Goal: Task Accomplishment & Management: Manage account settings

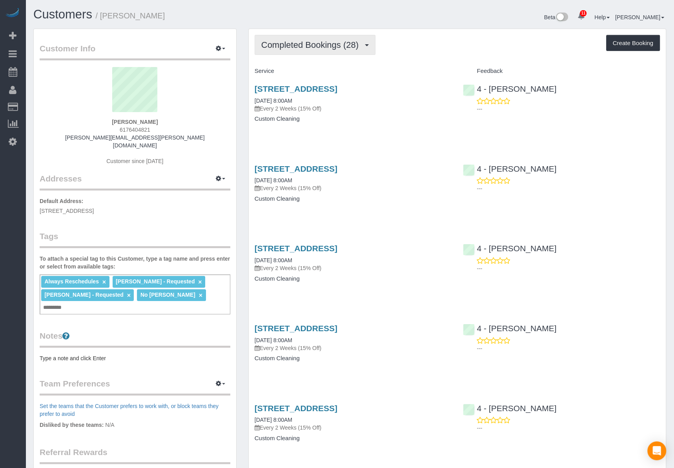
click at [330, 54] on button "Completed Bookings (28)" at bounding box center [314, 45] width 121 height 20
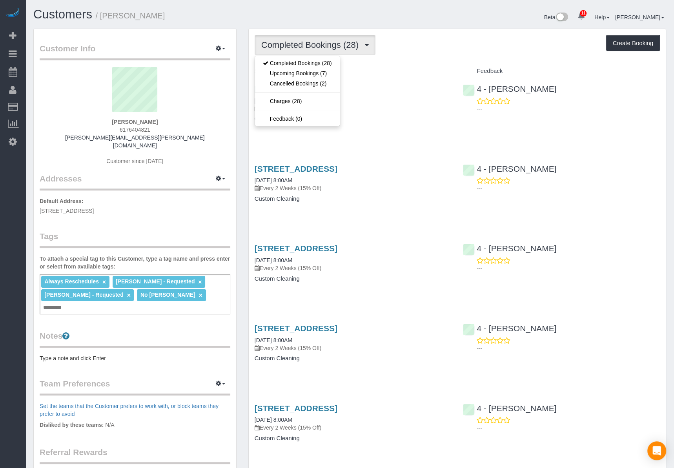
click at [330, 44] on span "Completed Bookings (28)" at bounding box center [311, 45] width 101 height 10
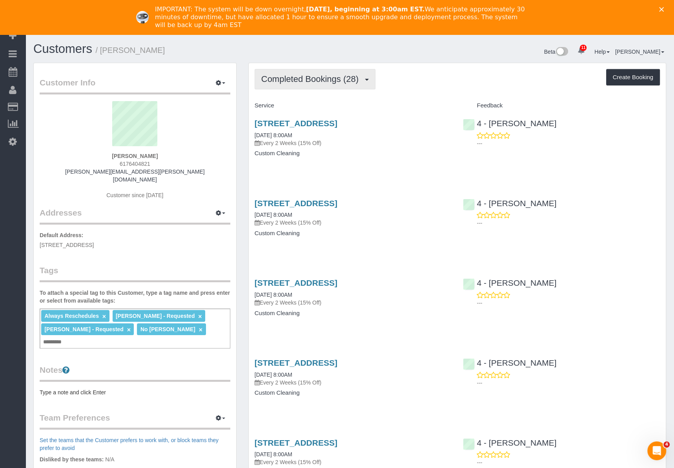
click at [311, 86] on button "Completed Bookings (28)" at bounding box center [314, 79] width 121 height 20
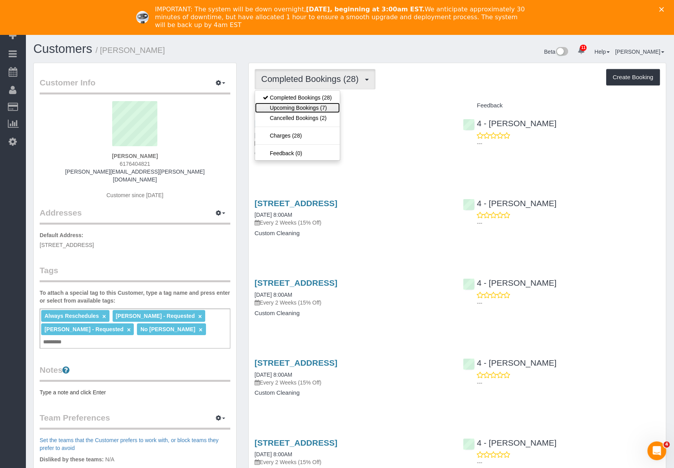
click at [308, 108] on link "Upcoming Bookings (7)" at bounding box center [297, 108] width 85 height 10
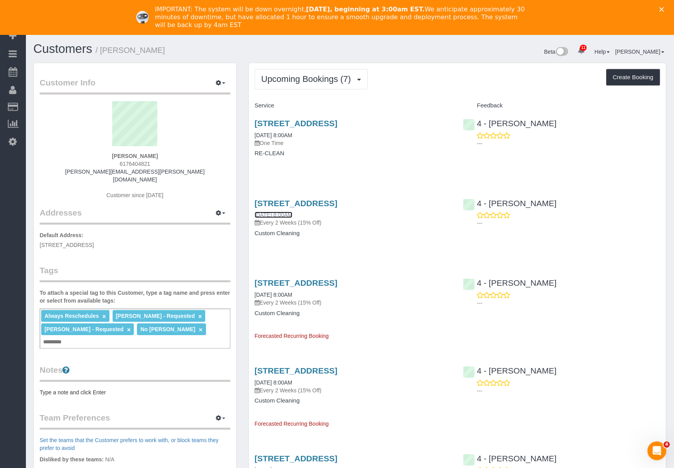
click at [283, 216] on link "[DATE] 8:00AM" at bounding box center [273, 215] width 38 height 6
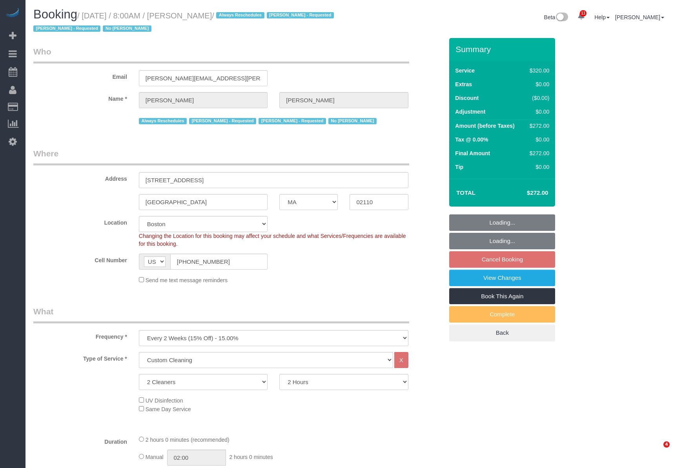
select select "MA"
select select "2"
select select "spot1"
select select "number:89"
select select "number:90"
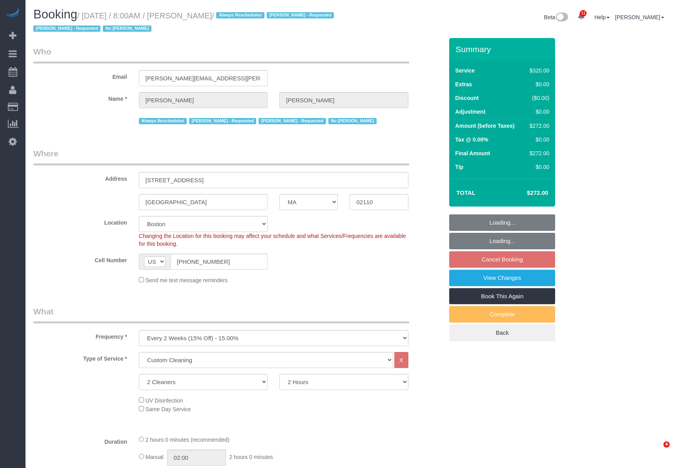
select select "number:15"
select select "number:6"
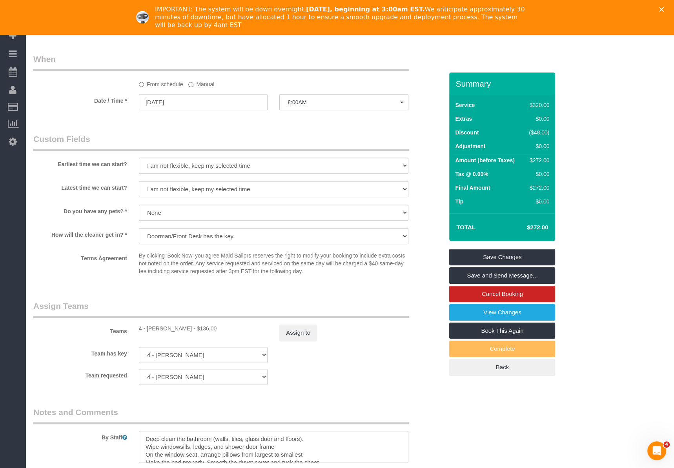
scroll to position [773, 0]
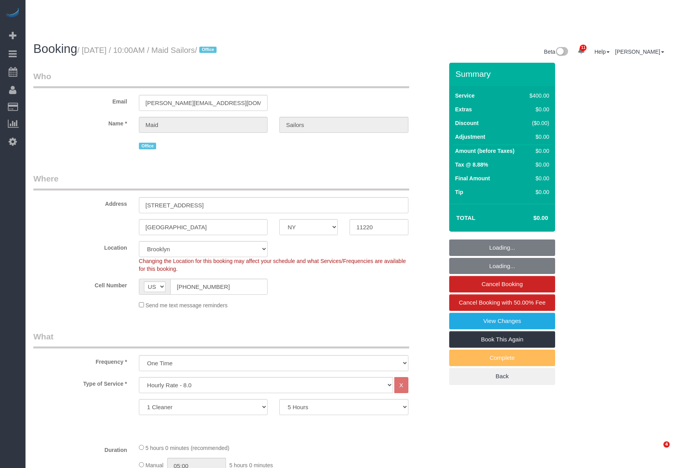
select select "NY"
select select "300"
select select "spot1"
select select "number:89"
select select "number:90"
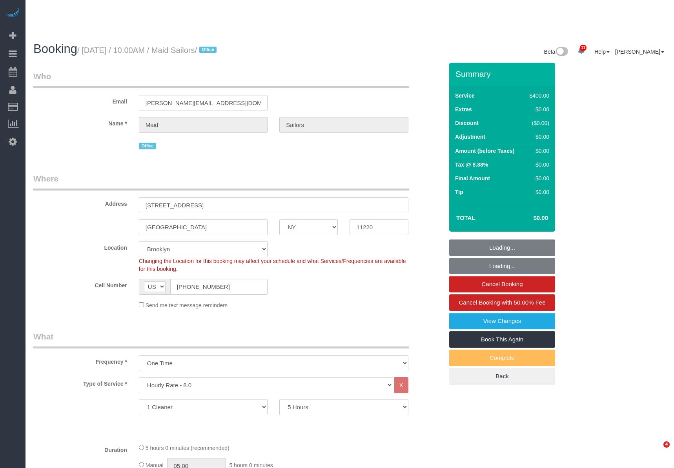
select select "number:15"
select select "number:5"
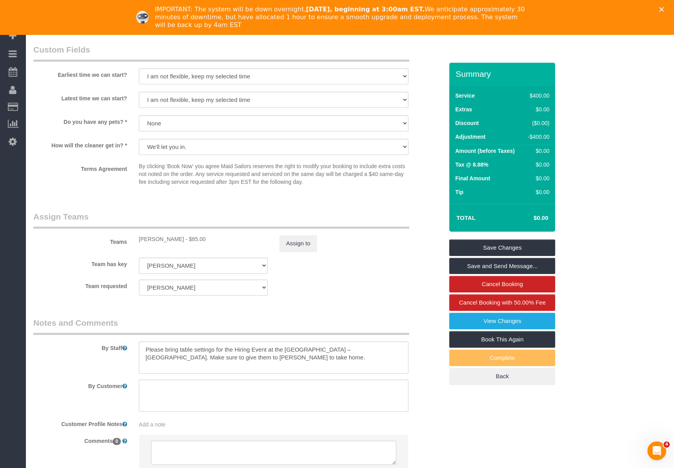
scroll to position [746, 0]
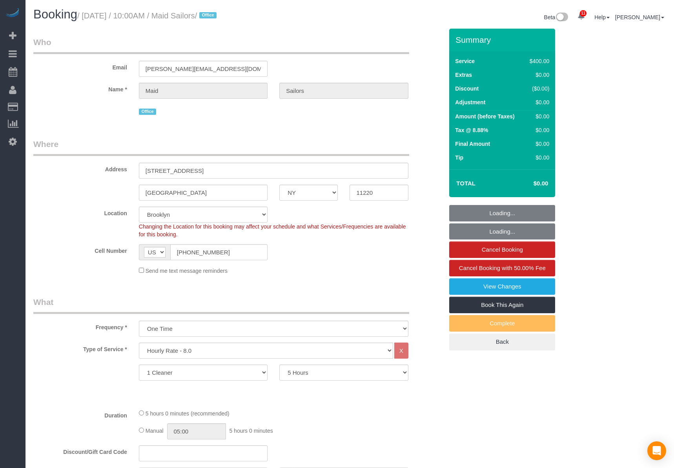
select select "NY"
select select "300"
select select "spot1"
select select "number:89"
select select "number:90"
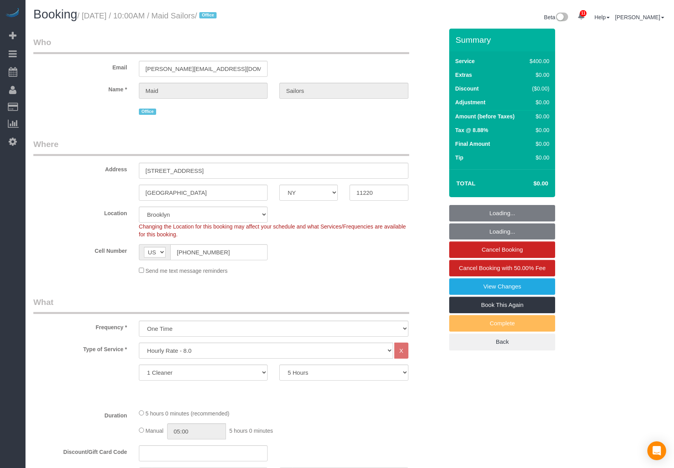
select select "number:15"
select select "number:5"
select select "object:1373"
select select "spot54"
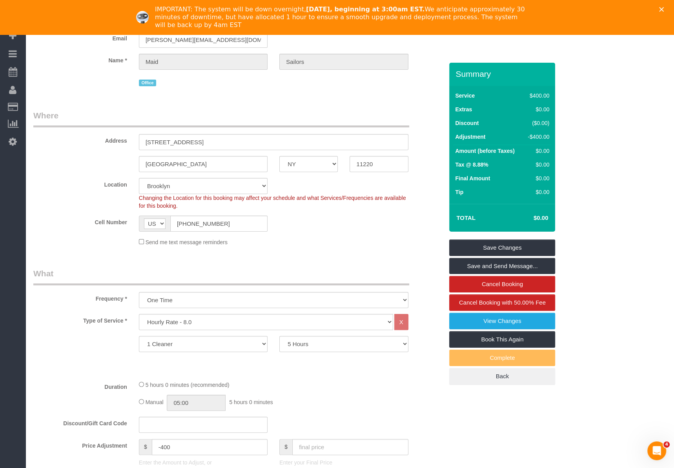
scroll to position [746, 0]
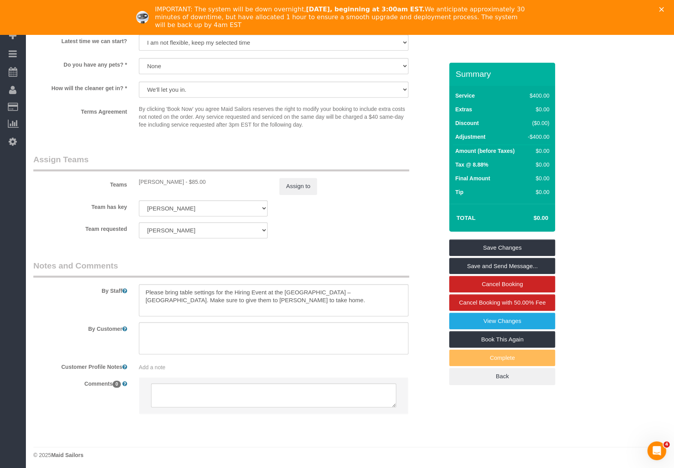
click at [309, 195] on sui-booking-teams "Teams Gabby Robles - $85.00 Assign to Team has key Gabby Robles 000- Donna Merc…" at bounding box center [238, 196] width 410 height 85
click at [308, 187] on button "Assign to" at bounding box center [298, 186] width 38 height 16
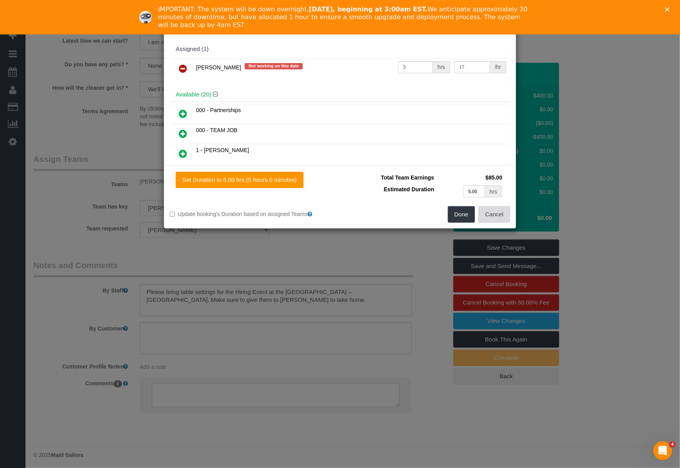
click at [502, 216] on button "Cancel" at bounding box center [494, 214] width 32 height 16
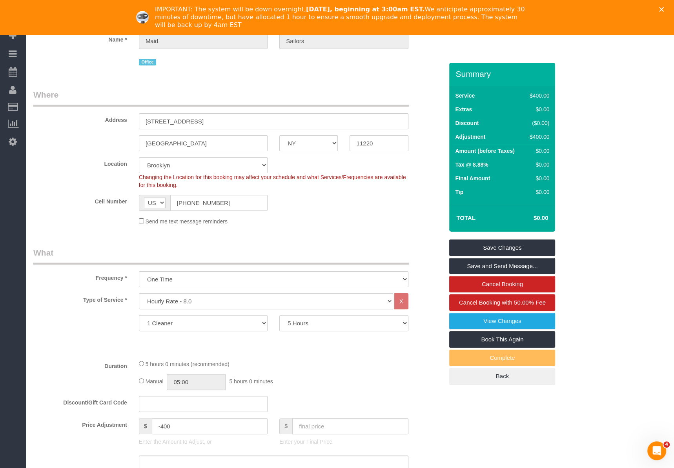
scroll to position [0, 0]
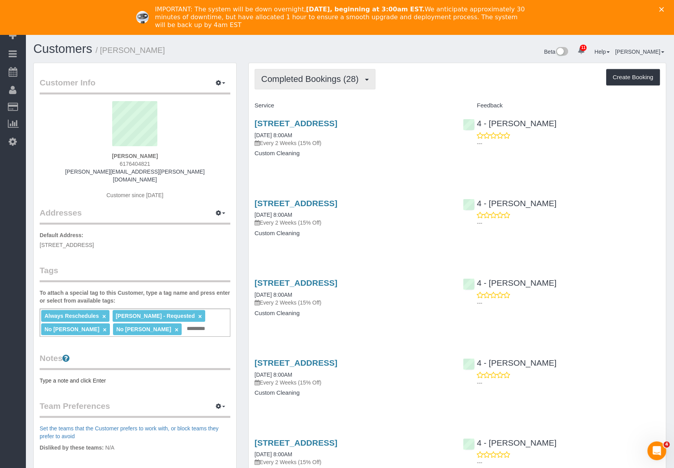
click at [356, 80] on span "Completed Bookings (28)" at bounding box center [311, 79] width 101 height 10
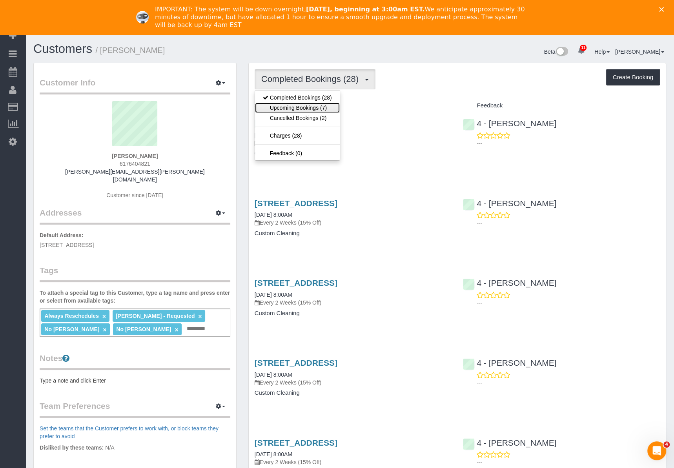
click at [322, 104] on link "Upcoming Bookings (7)" at bounding box center [297, 108] width 85 height 10
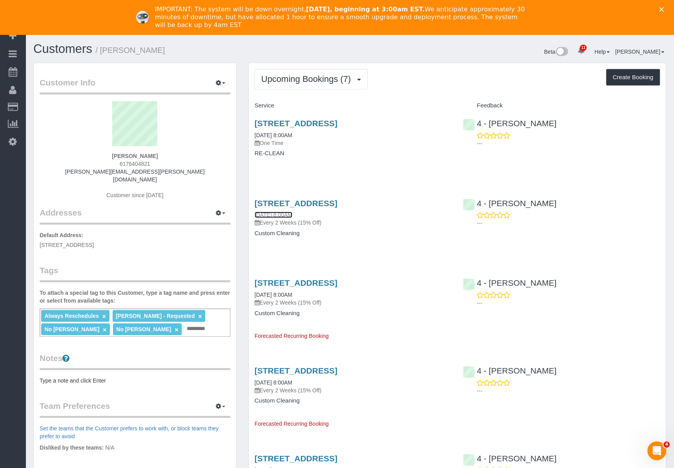
click at [292, 215] on link "09/12/2025 8:00AM" at bounding box center [273, 215] width 38 height 6
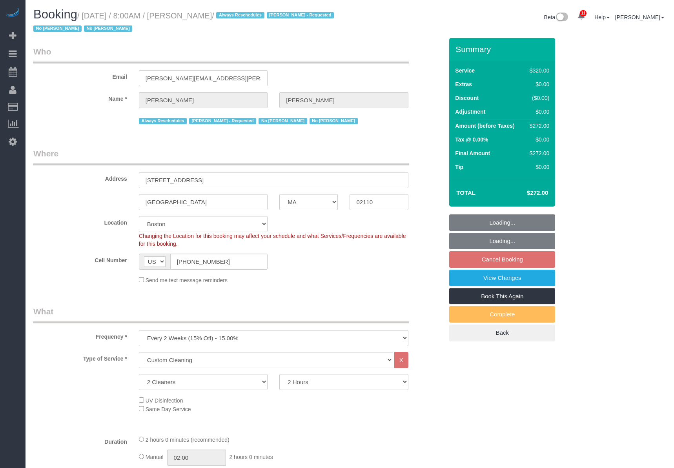
select select "MA"
select select "2"
select select "spot1"
select select "number:89"
select select "number:90"
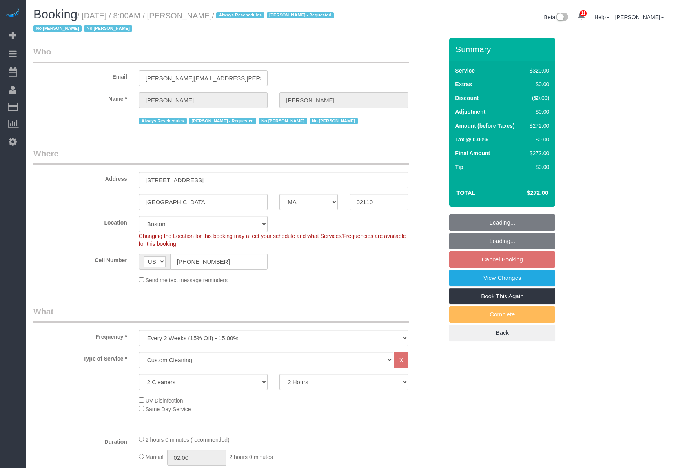
select select "number:15"
select select "number:6"
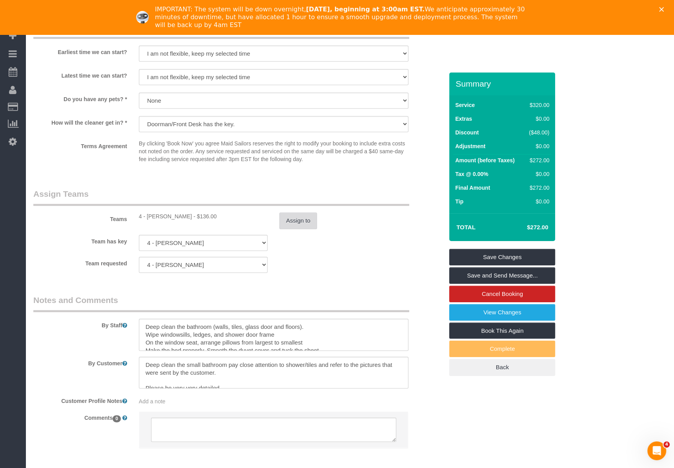
click at [283, 213] on button "Assign to" at bounding box center [298, 221] width 38 height 16
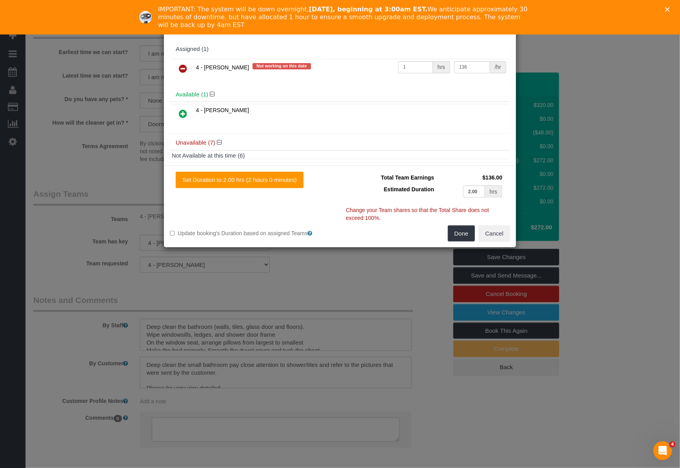
click at [293, 220] on div "Set Duration to 2.00 hrs (2 hours 0 minutes) Total Team Earnings $136.00 Estima…" at bounding box center [340, 206] width 352 height 82
click at [184, 64] on icon at bounding box center [183, 68] width 8 height 9
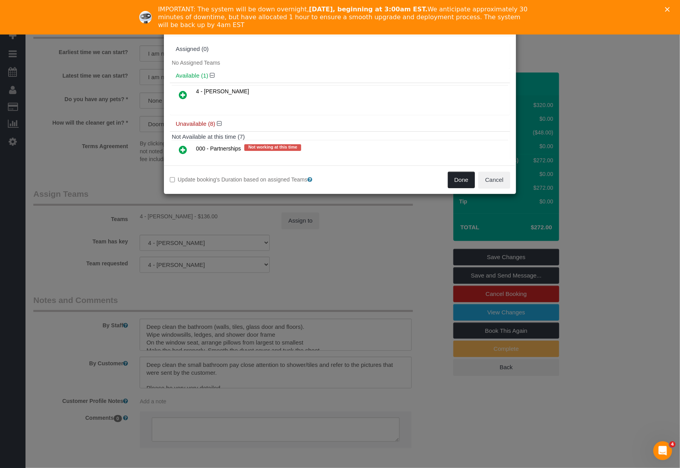
click at [451, 178] on button "Done" at bounding box center [461, 180] width 27 height 16
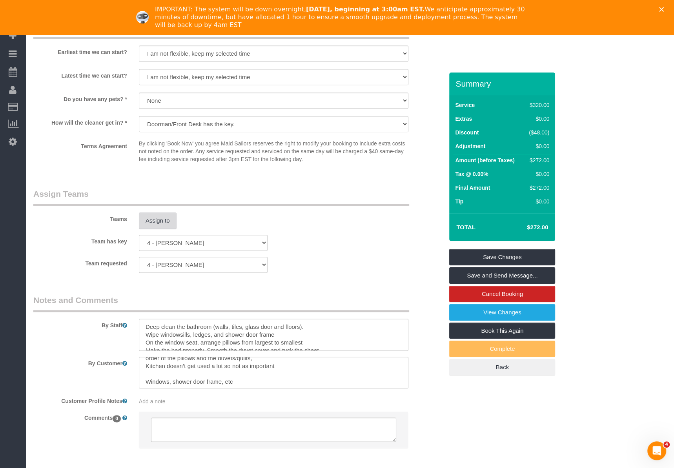
scroll to position [47, 0]
click at [505, 250] on link "Save Changes" at bounding box center [502, 257] width 106 height 16
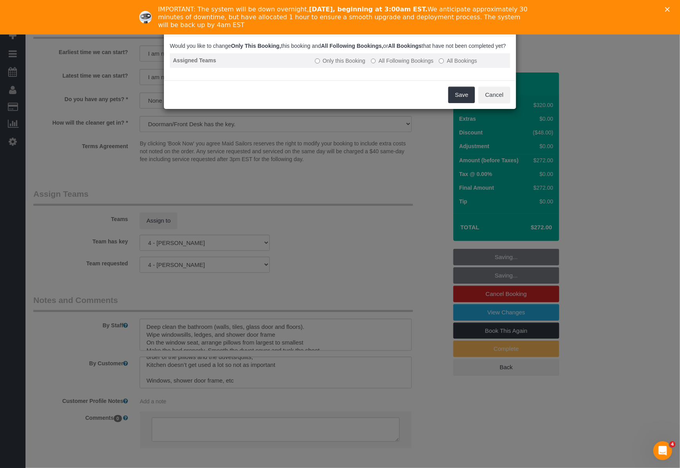
click at [393, 65] on label "All Following Bookings" at bounding box center [402, 61] width 63 height 8
click at [462, 103] on button "Save" at bounding box center [461, 95] width 27 height 16
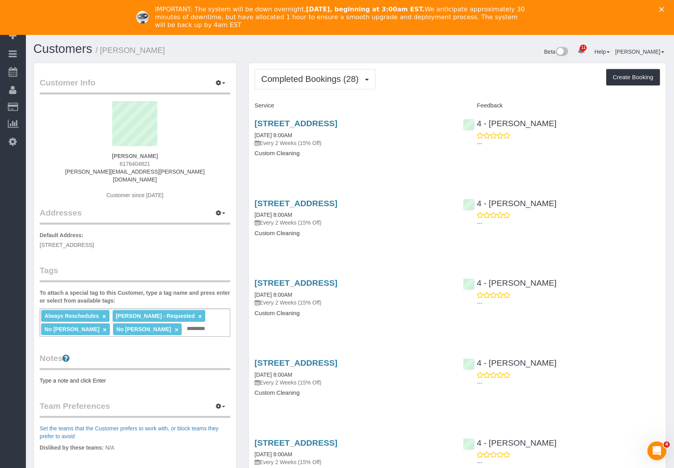
drag, startPoint x: 105, startPoint y: 53, endPoint x: 162, endPoint y: 50, distance: 56.1
click at [162, 50] on small "/ [PERSON_NAME]" at bounding box center [130, 50] width 69 height 9
copy small "[PERSON_NAME]"
click at [294, 76] on span "Completed Bookings (28)" at bounding box center [311, 79] width 101 height 10
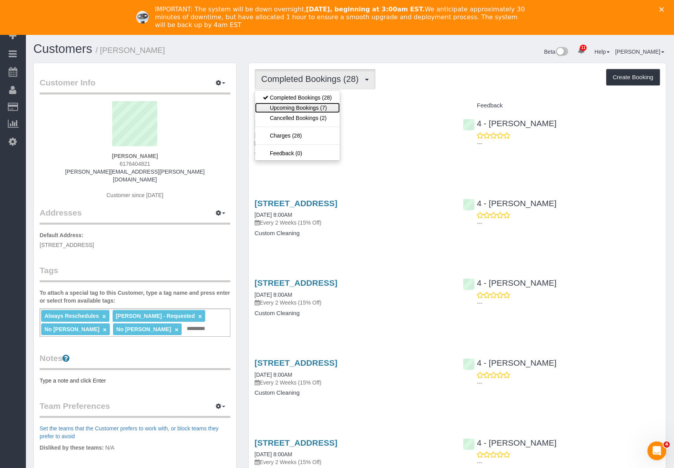
click at [311, 107] on link "Upcoming Bookings (7)" at bounding box center [297, 108] width 85 height 10
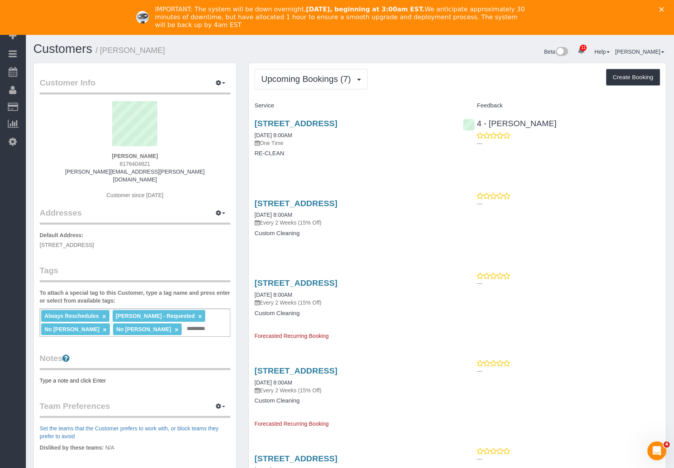
drag, startPoint x: 249, startPoint y: 196, endPoint x: 429, endPoint y: 203, distance: 180.5
click at [429, 203] on div "Upcoming Bookings (7) Completed Bookings (28) Upcoming Bookings (7) Cancelled B…" at bounding box center [457, 390] width 418 height 654
copy link "[STREET_ADDRESS]"
click at [285, 214] on link "[DATE] 8:00AM" at bounding box center [273, 215] width 38 height 6
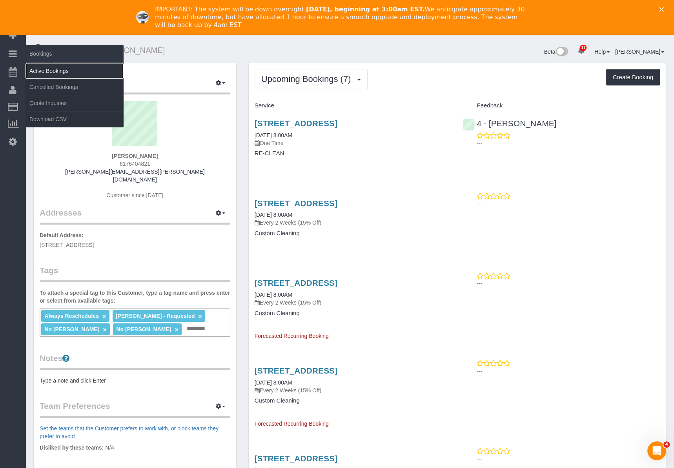
click at [42, 68] on link "Active Bookings" at bounding box center [74, 71] width 98 height 16
drag, startPoint x: 42, startPoint y: 68, endPoint x: 498, endPoint y: 22, distance: 458.7
click at [42, 68] on link "Active Bookings" at bounding box center [74, 71] width 98 height 16
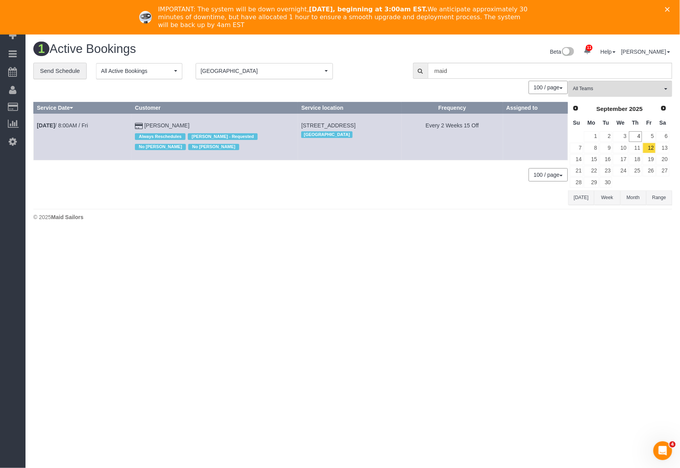
click at [668, 11] on icon "Close" at bounding box center [667, 9] width 5 height 5
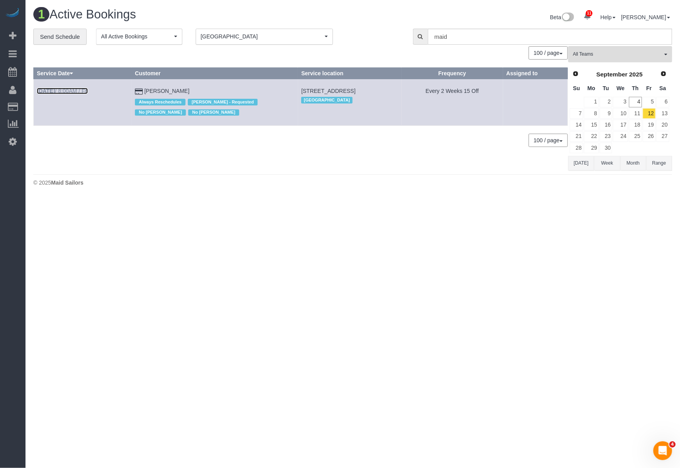
click at [62, 91] on link "[DATE] 8:00AM / Fri" at bounding box center [62, 91] width 51 height 6
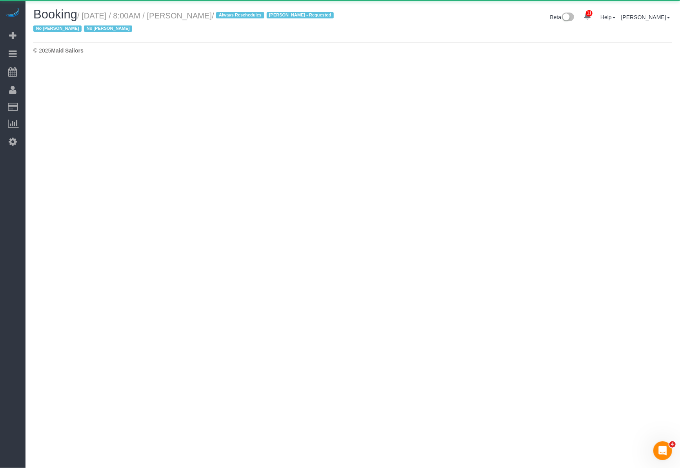
select select "MA"
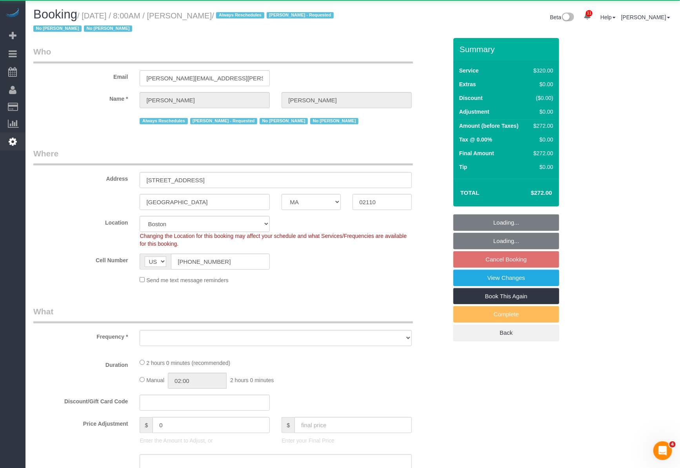
select select "2"
select select "spot1"
select select "number:89"
select select "number:90"
select select "number:15"
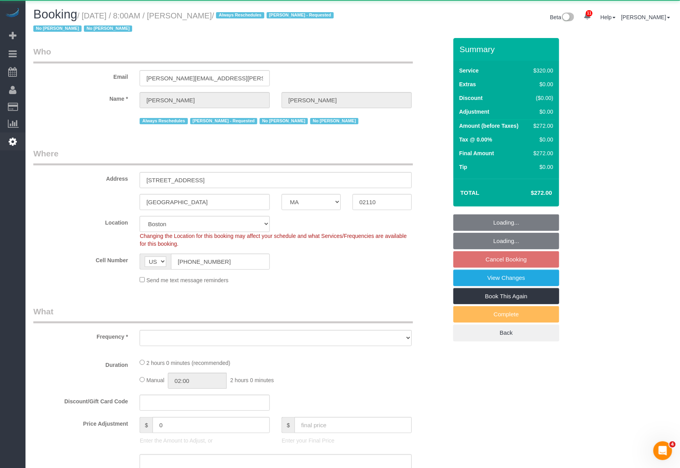
select select "number:6"
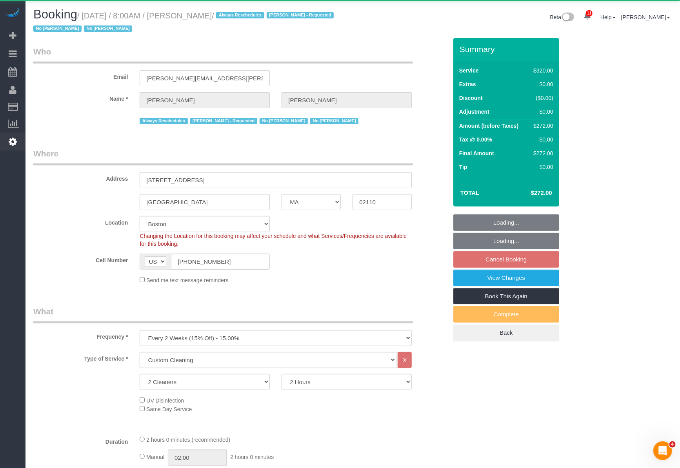
select select "object:3931"
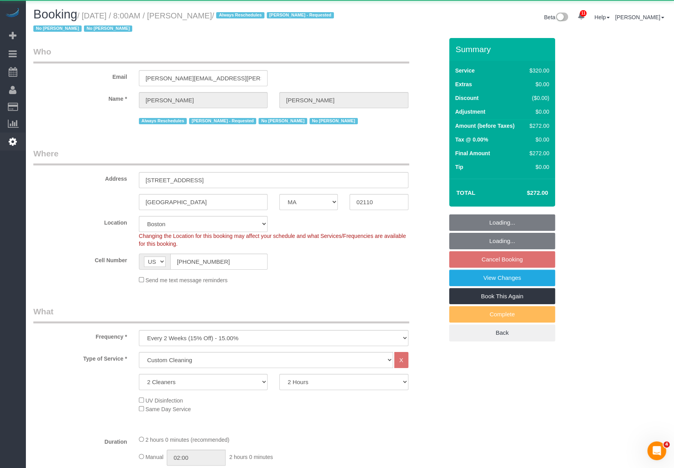
select select "string:stripe-pm_1OP3jM4VGloSiKo7alGGAmXC"
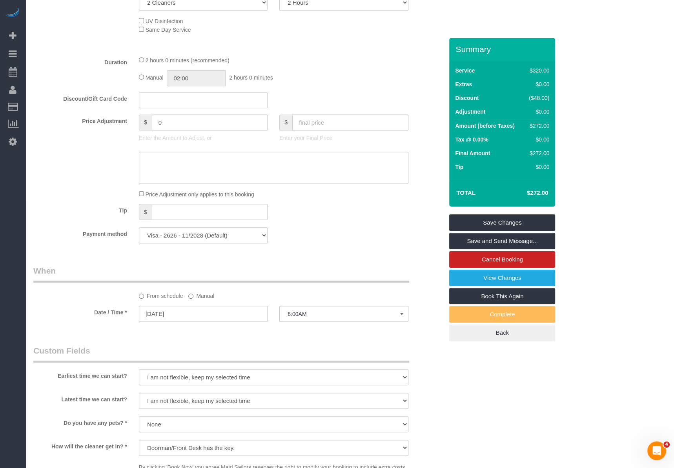
scroll to position [738, 0]
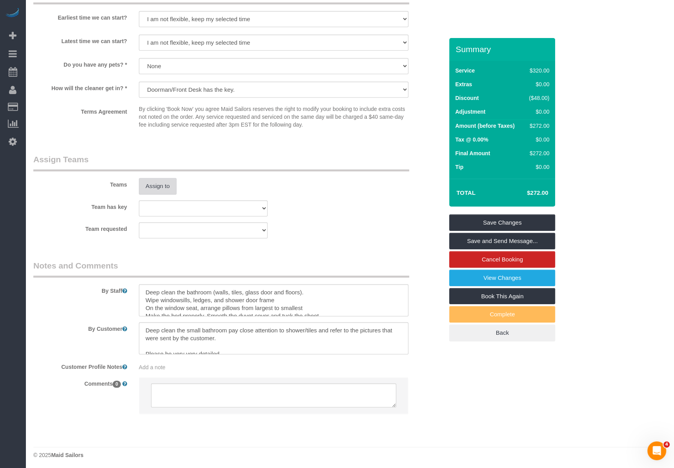
click at [160, 185] on button "Assign to" at bounding box center [158, 186] width 38 height 16
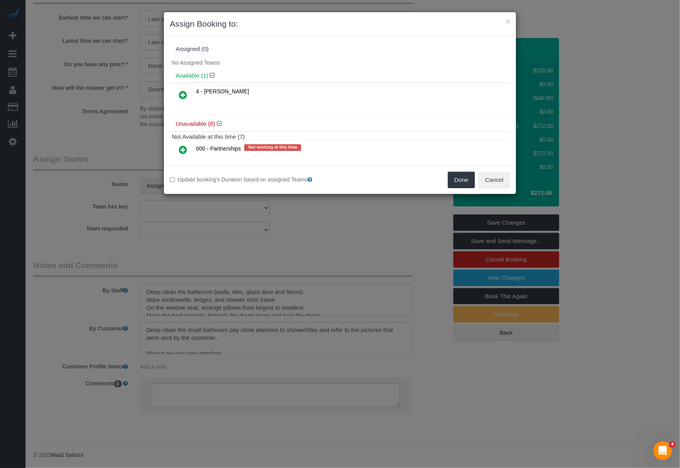
click at [185, 98] on link at bounding box center [183, 95] width 18 height 16
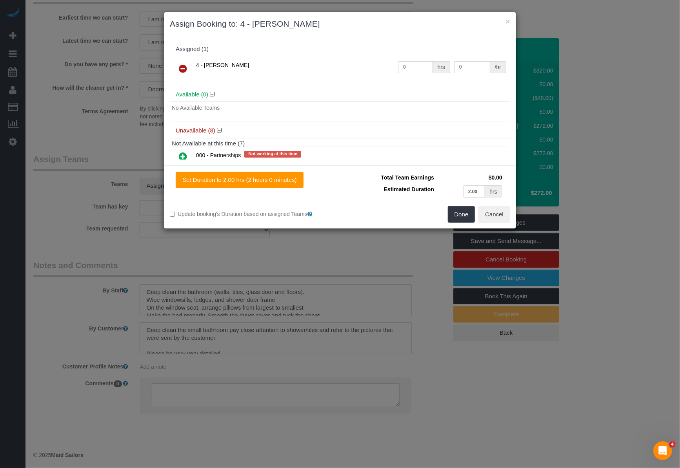
click at [415, 60] on td "0 hrs" at bounding box center [424, 69] width 56 height 20
click at [398, 67] on input "0" at bounding box center [415, 67] width 35 height 12
type input "1"
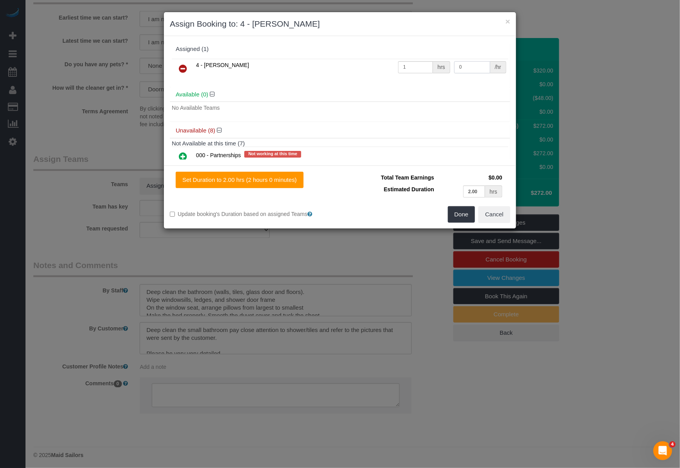
click at [464, 63] on input "0" at bounding box center [472, 67] width 36 height 12
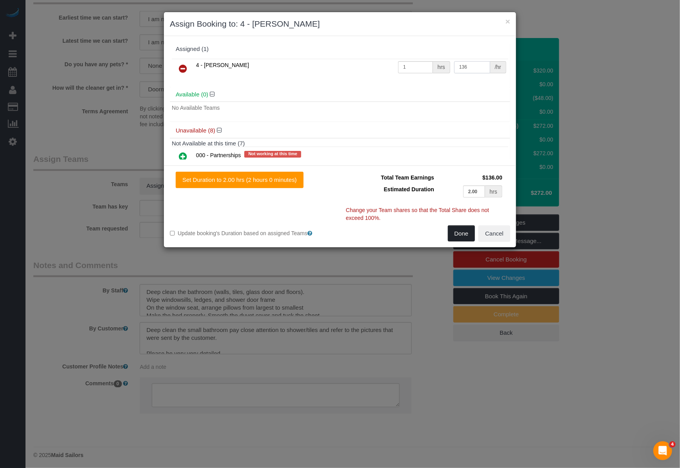
type input "136"
click at [459, 235] on button "Done" at bounding box center [461, 233] width 27 height 16
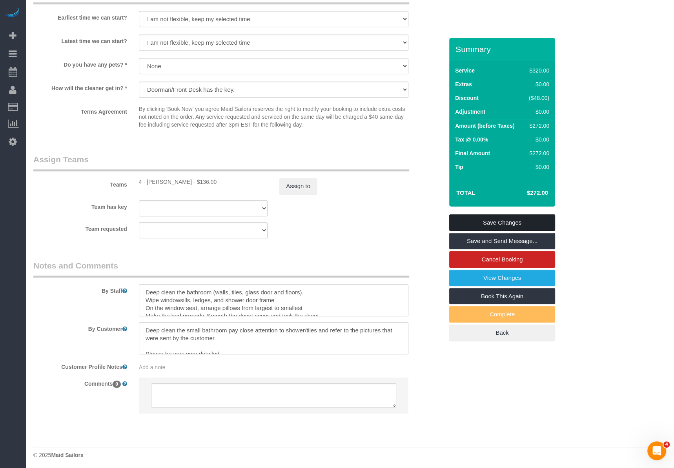
click at [521, 223] on link "Save Changes" at bounding box center [502, 222] width 106 height 16
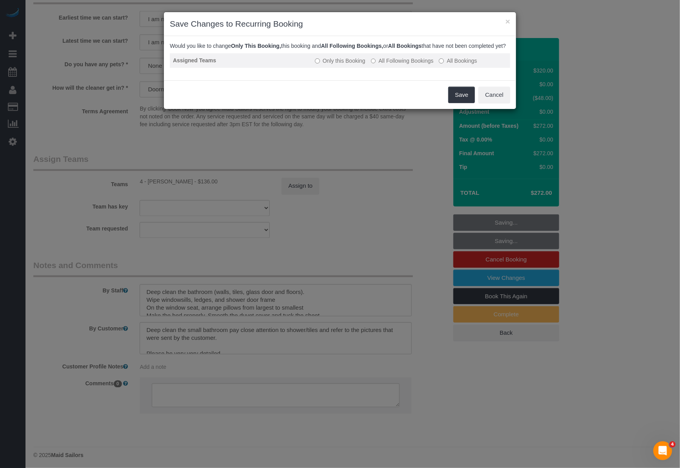
click at [419, 63] on td "Only this Booking All Following Bookings All Bookings" at bounding box center [411, 60] width 198 height 15
click at [417, 65] on label "All Following Bookings" at bounding box center [402, 61] width 63 height 8
click at [460, 103] on button "Save" at bounding box center [461, 95] width 27 height 16
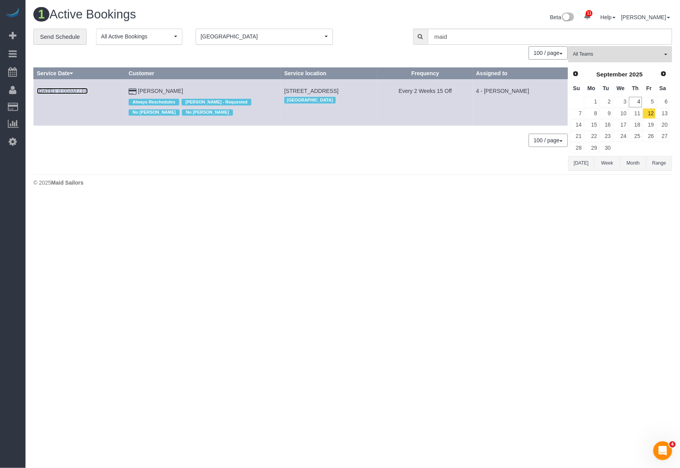
click at [66, 89] on link "[DATE] 8:00AM / Fri" at bounding box center [62, 91] width 51 height 6
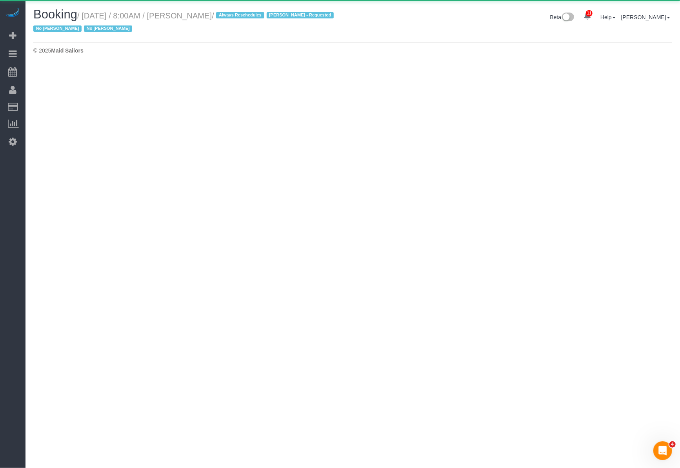
select select "MA"
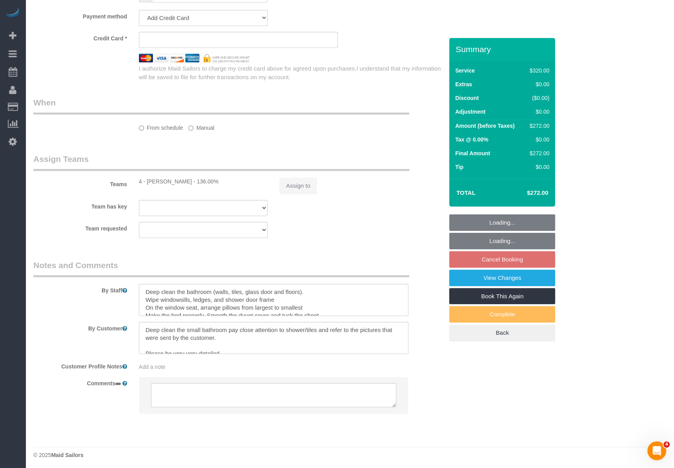
select select "object:4812"
select select "2"
select select "spot53"
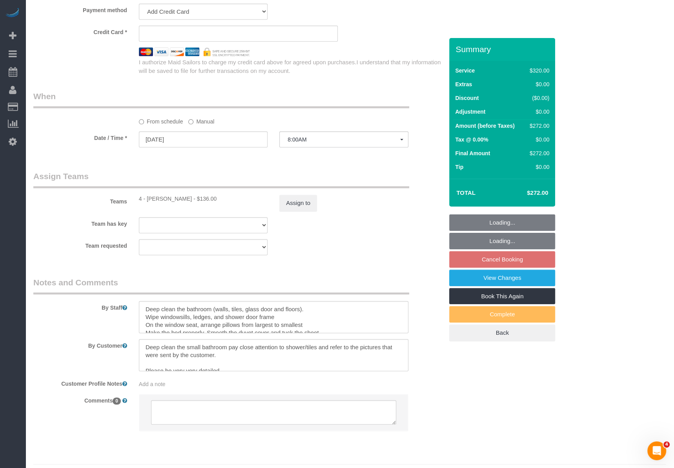
scroll to position [621, 0]
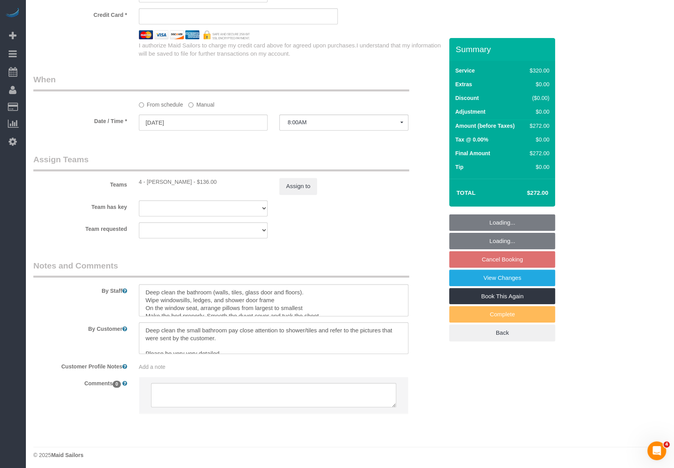
select select "object:5005"
select select
select select "string:stripe-pm_1OP3jM4VGloSiKo7alGGAmXC"
select select "number:89"
select select "number:90"
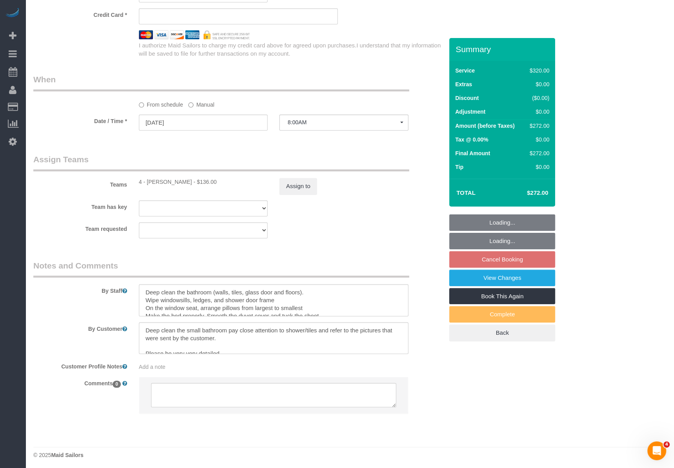
select select "number:15"
select select "number:6"
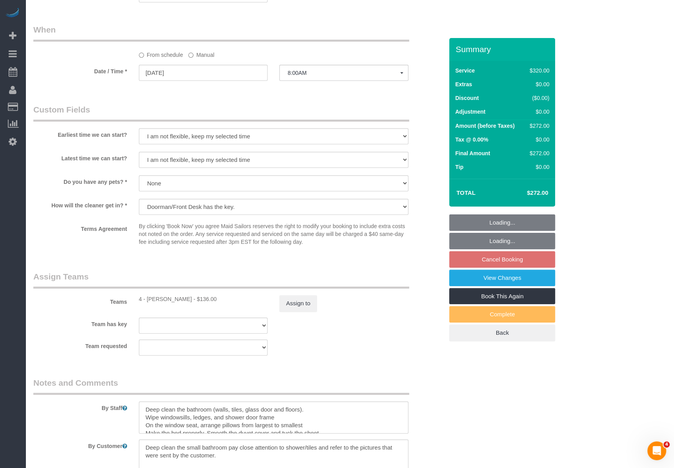
select select "spot105"
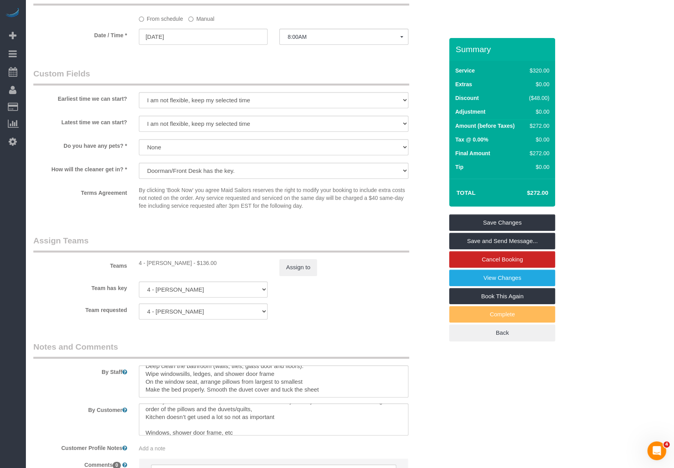
scroll to position [47, 0]
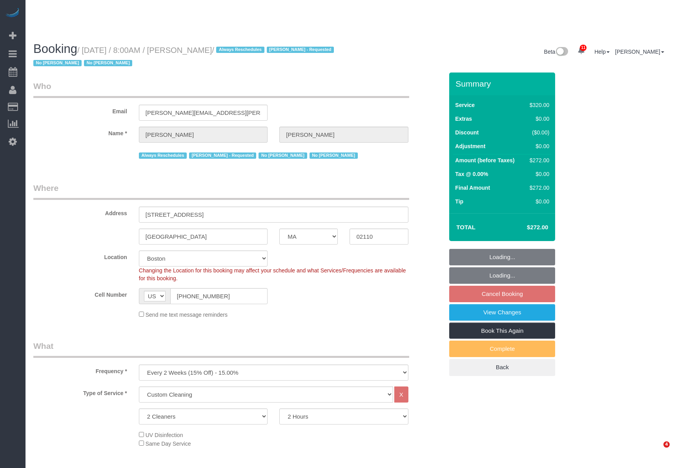
select select "MA"
select select "2"
select select "number:89"
select select "number:90"
select select "number:15"
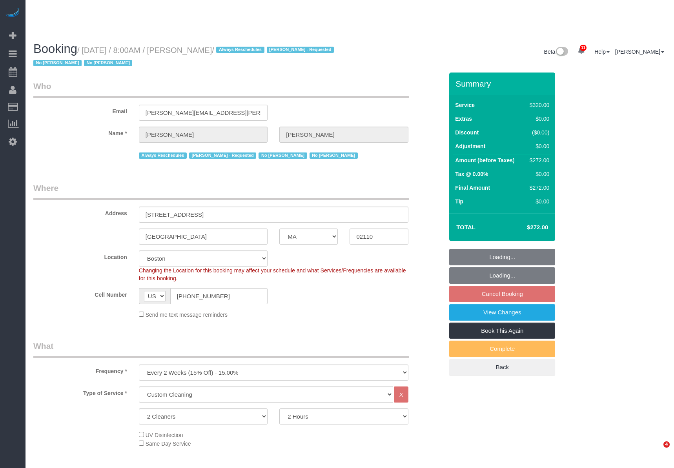
select select "number:6"
select select "spot53"
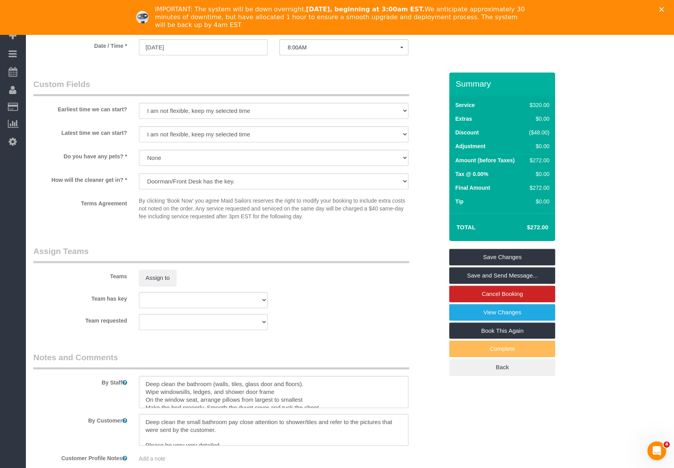
scroll to position [773, 0]
